Goal: Transaction & Acquisition: Purchase product/service

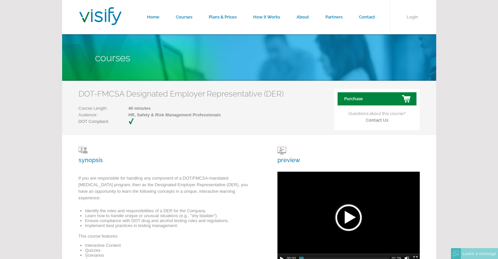
click at [374, 103] on link "Purchase" at bounding box center [377, 98] width 79 height 13
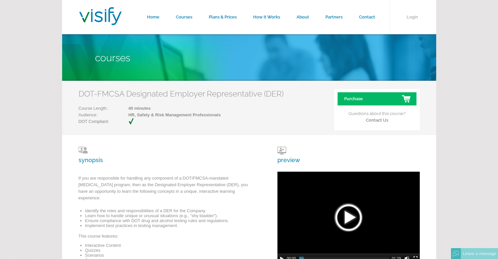
scroll to position [118, 0]
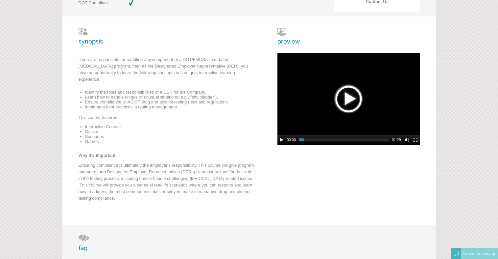
click at [348, 110] on div at bounding box center [348, 98] width 33 height 33
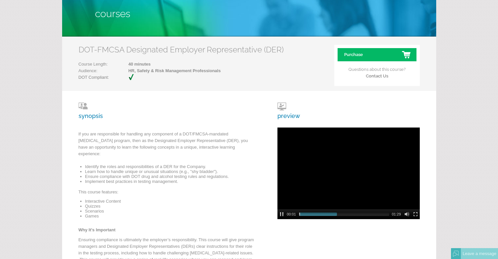
scroll to position [0, 0]
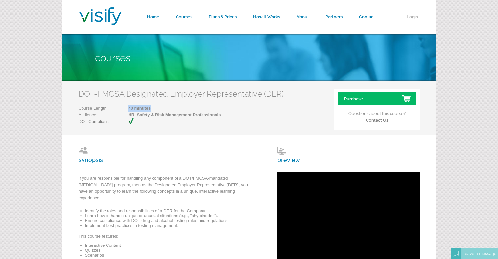
drag, startPoint x: 127, startPoint y: 109, endPoint x: 155, endPoint y: 109, distance: 27.6
click at [155, 109] on span "40 minutes" at bounding box center [164, 108] width 113 height 7
copy span "40 minutes"
click at [139, 127] on div "DOT-FMCSA Designated Employer Representative (DER) Course Length: 40 minutes Au…" at bounding box center [249, 108] width 374 height 54
drag, startPoint x: 129, startPoint y: 108, endPoint x: 160, endPoint y: 108, distance: 30.9
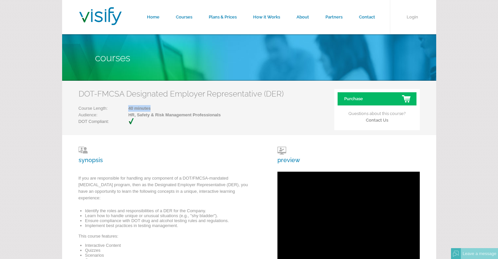
click at [160, 108] on span "40 minutes" at bounding box center [164, 108] width 113 height 7
copy span "40 minutes"
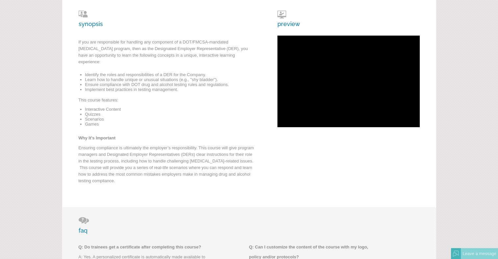
scroll to position [39, 0]
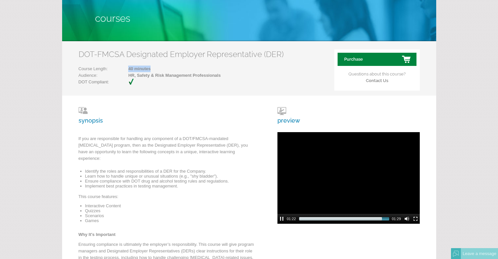
click at [368, 63] on link "Purchase" at bounding box center [377, 59] width 79 height 13
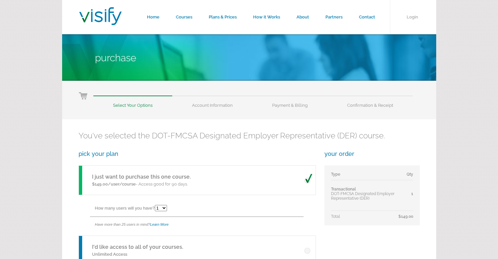
scroll to position [79, 0]
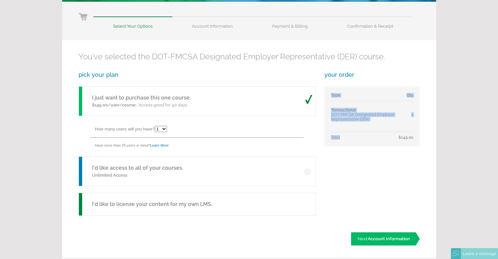
drag, startPoint x: 396, startPoint y: 136, endPoint x: 414, endPoint y: 140, distance: 18.4
click at [414, 140] on div "Type Qty Transactional DOT-FMCSA Designated Employer Representative (DER) 1 Tot…" at bounding box center [372, 116] width 95 height 60
copy table "Type Qty Transactional DOT-FMCSA Designated Employer Representative (DER) 1 Tot…"
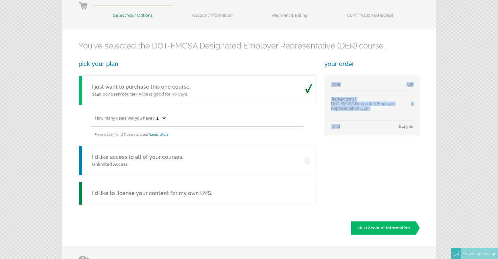
scroll to position [158, 0]
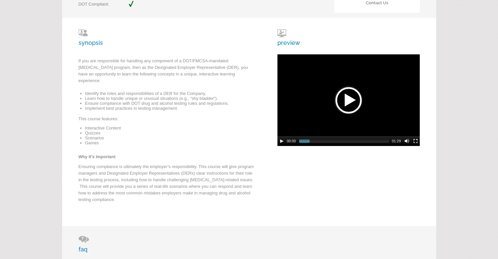
scroll to position [118, 0]
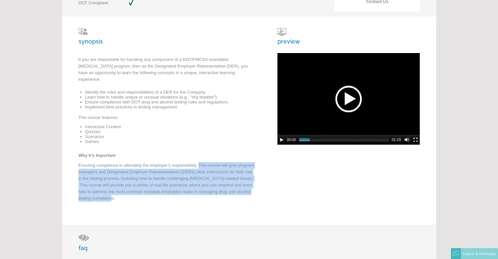
drag, startPoint x: 198, startPoint y: 158, endPoint x: 176, endPoint y: 191, distance: 40.3
click at [176, 191] on p "Ensuring compliance is ultimately the employer’s responsibility. This course wi…" at bounding box center [168, 183] width 178 height 43
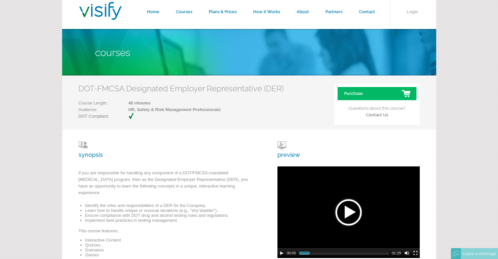
scroll to position [0, 0]
